Goal: Task Accomplishment & Management: Manage account settings

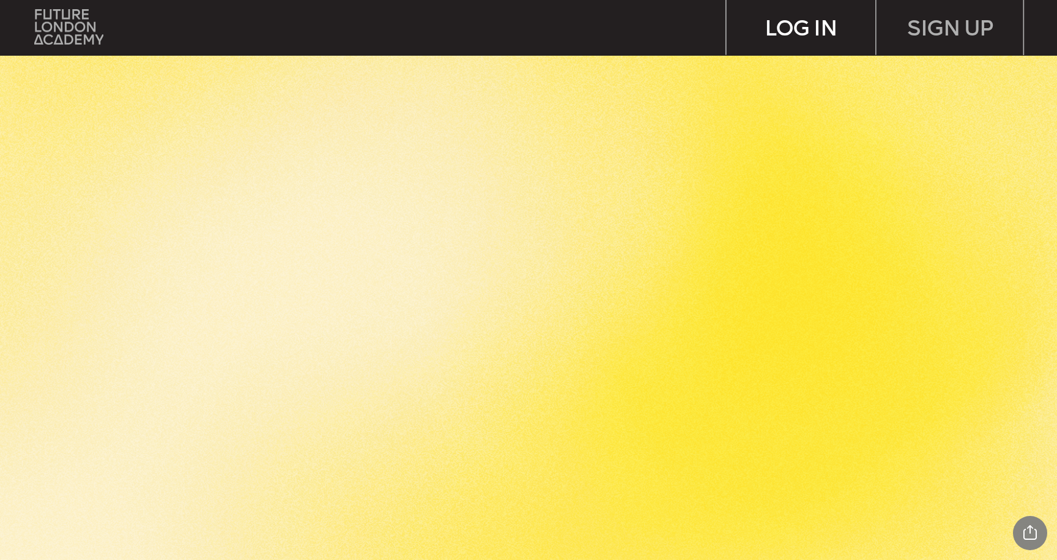
click at [813, 34] on div "LOG IN" at bounding box center [801, 27] width 149 height 54
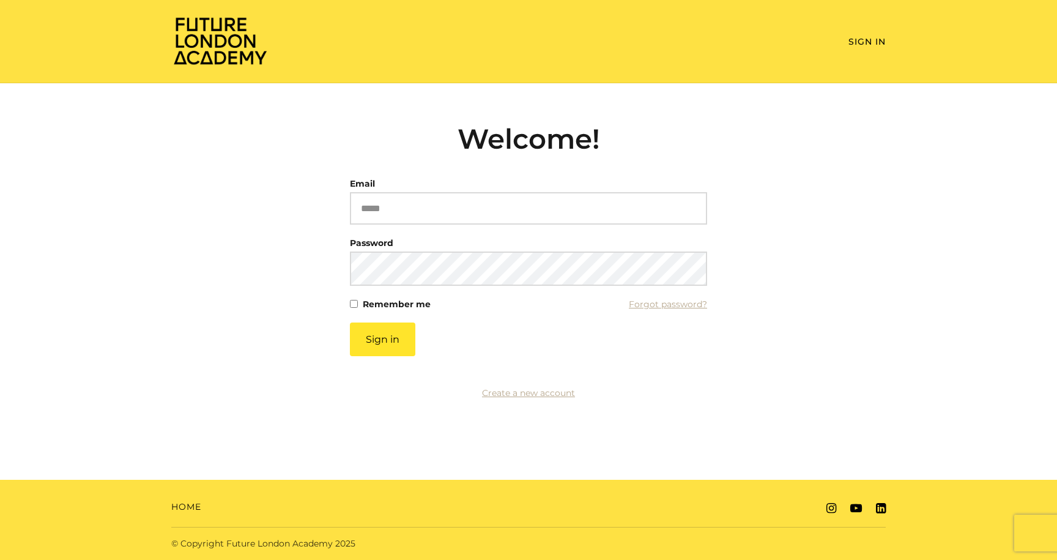
click at [512, 172] on article "Welcome! Email Please enter a valid email address Password This field cannot be…" at bounding box center [528, 253] width 357 height 263
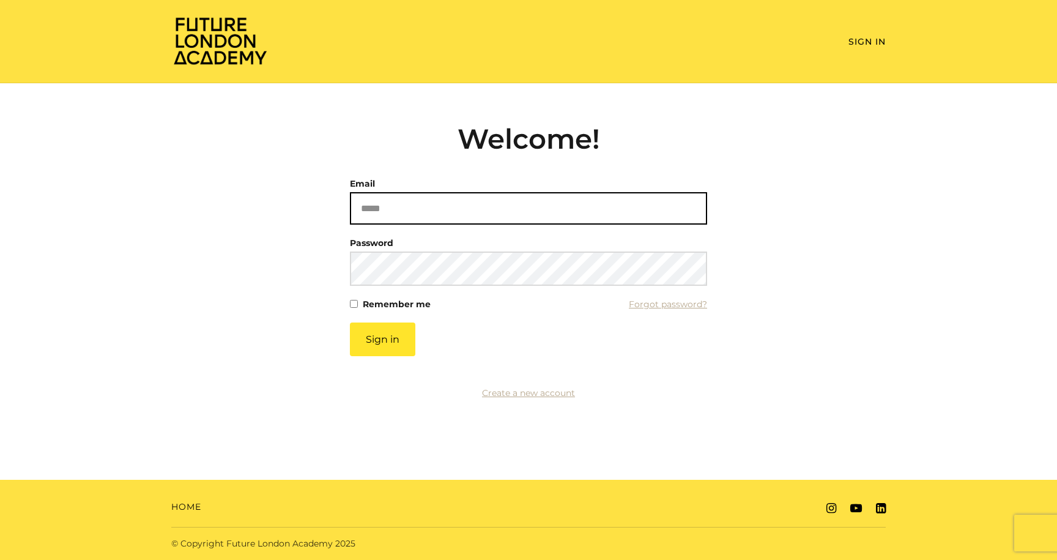
click at [512, 201] on input "Email" at bounding box center [528, 208] width 357 height 32
click at [512, 203] on input "Email" at bounding box center [528, 208] width 357 height 32
type input "**********"
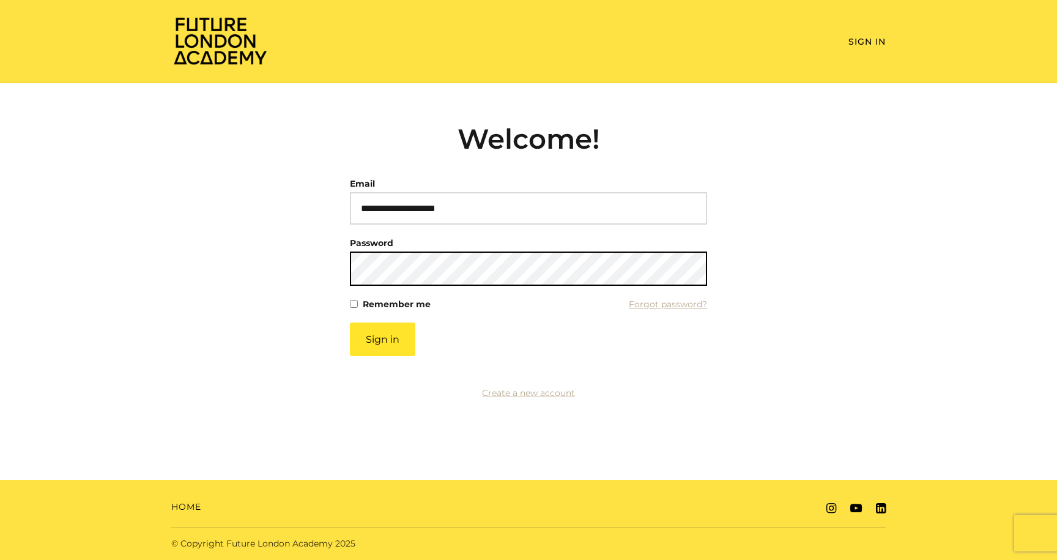
click at [350, 322] on button "Sign in" at bounding box center [382, 339] width 65 height 34
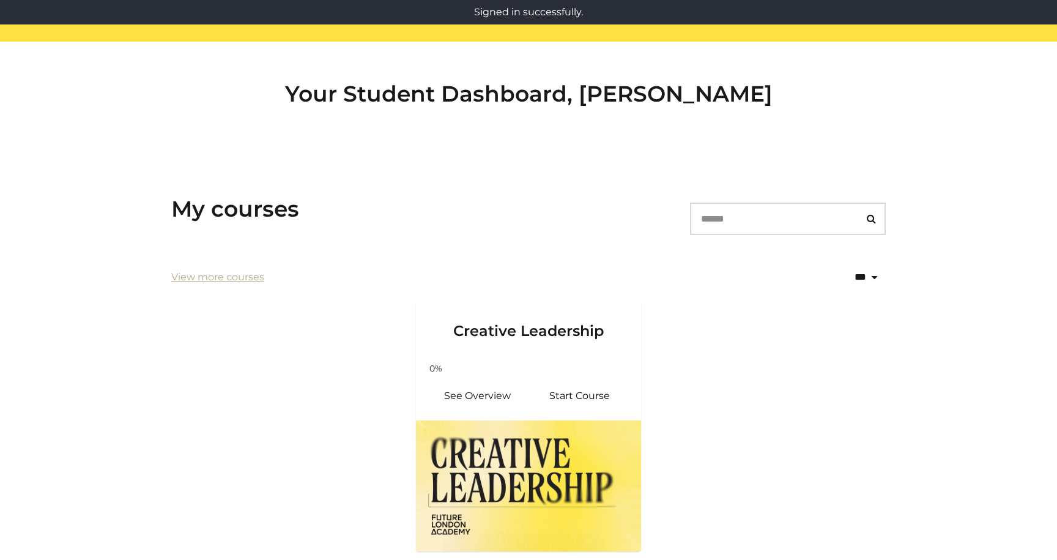
scroll to position [146, 0]
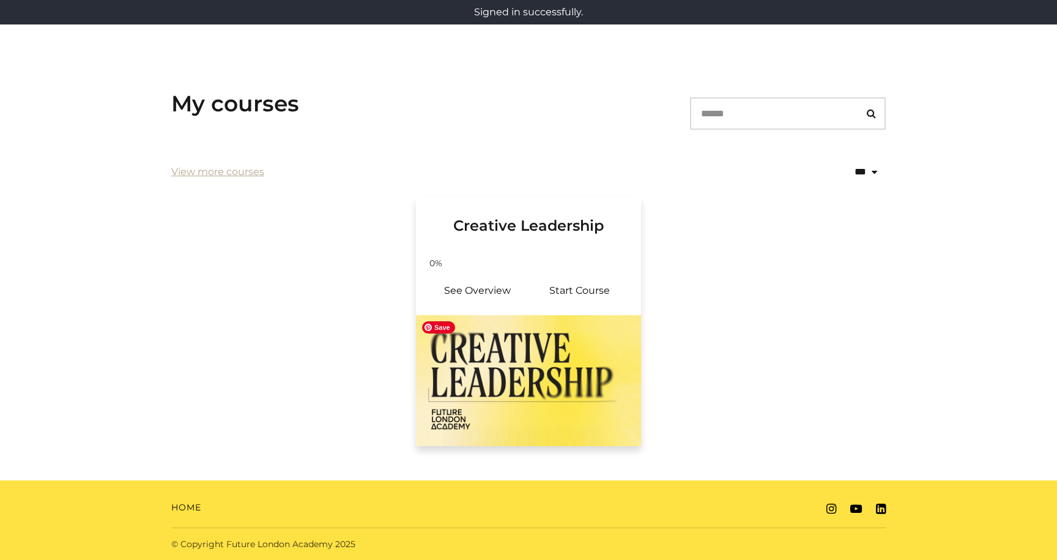
click at [556, 404] on img at bounding box center [528, 380] width 225 height 131
